Goal: Find specific page/section: Find specific page/section

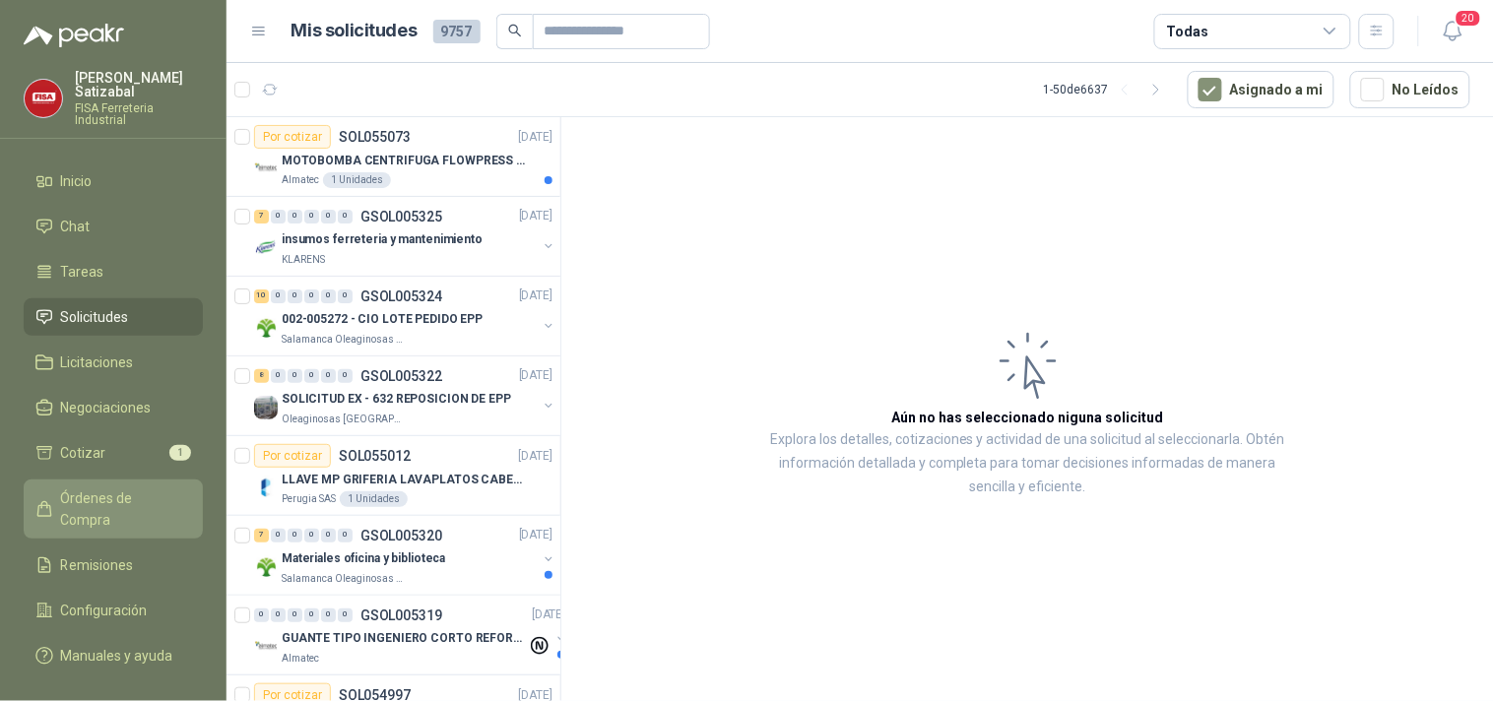
click at [110, 488] on span "Órdenes de Compra" at bounding box center [122, 509] width 123 height 43
